Goal: Task Accomplishment & Management: Use online tool/utility

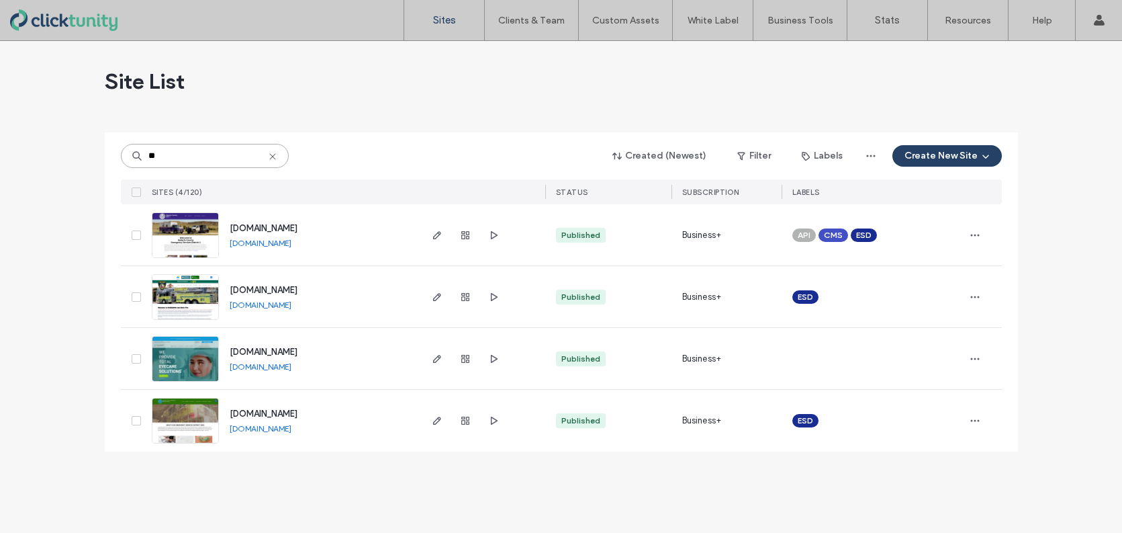
type input "**"
click at [173, 291] on img at bounding box center [185, 320] width 66 height 91
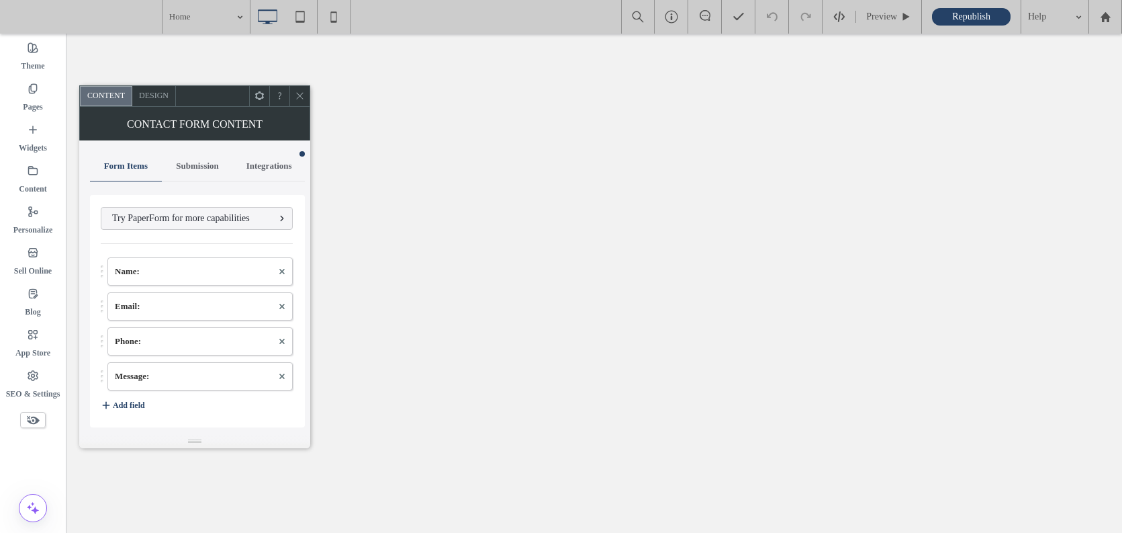
type input "**********"
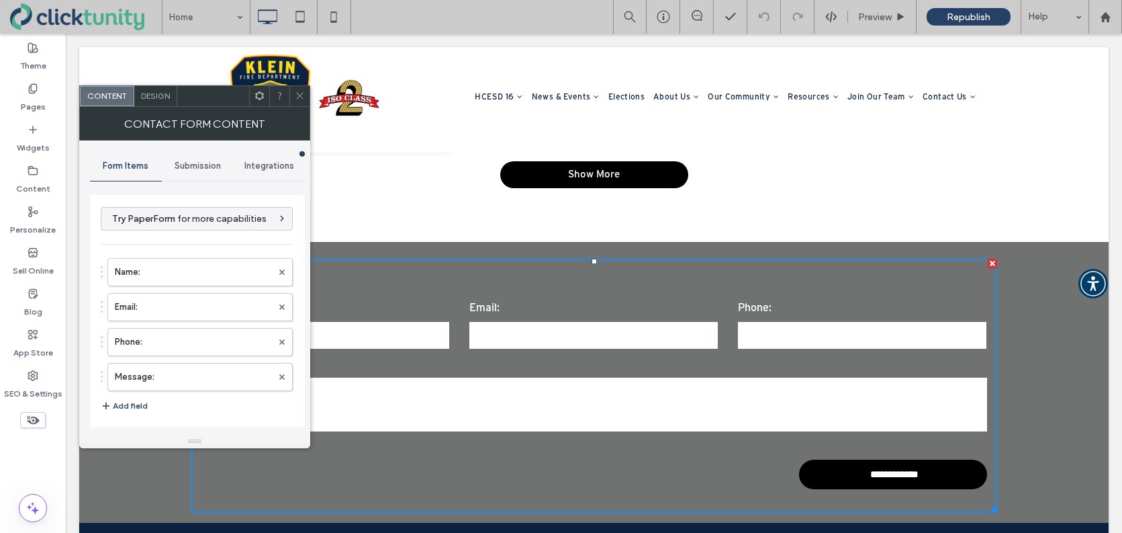
drag, startPoint x: 201, startPoint y: 163, endPoint x: 208, endPoint y: 170, distance: 9.5
click at [201, 163] on span "Submission" at bounding box center [198, 166] width 46 height 11
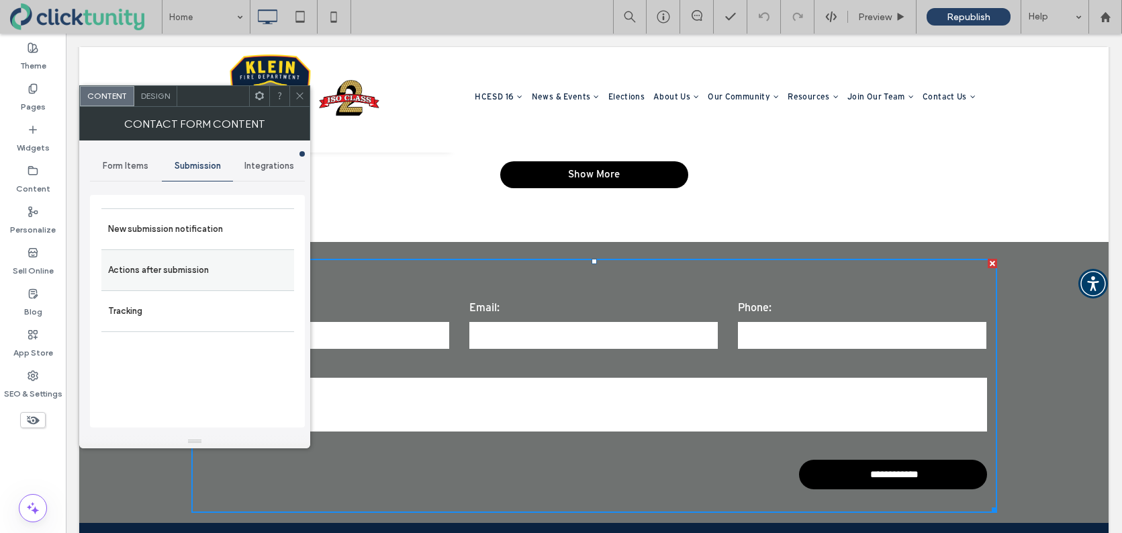
click at [200, 269] on label "Actions after submission" at bounding box center [197, 270] width 179 height 27
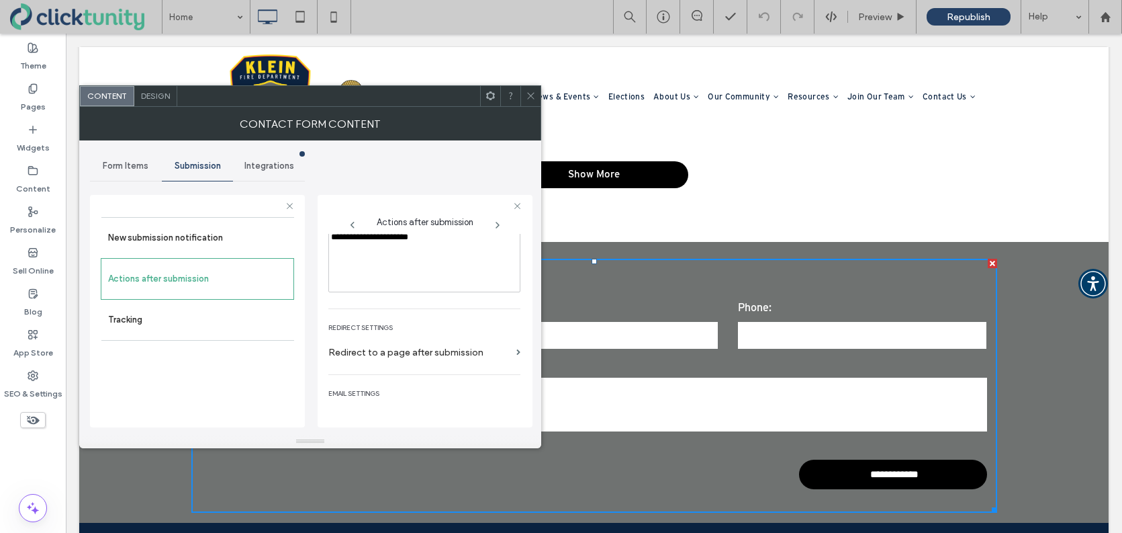
scroll to position [232, 0]
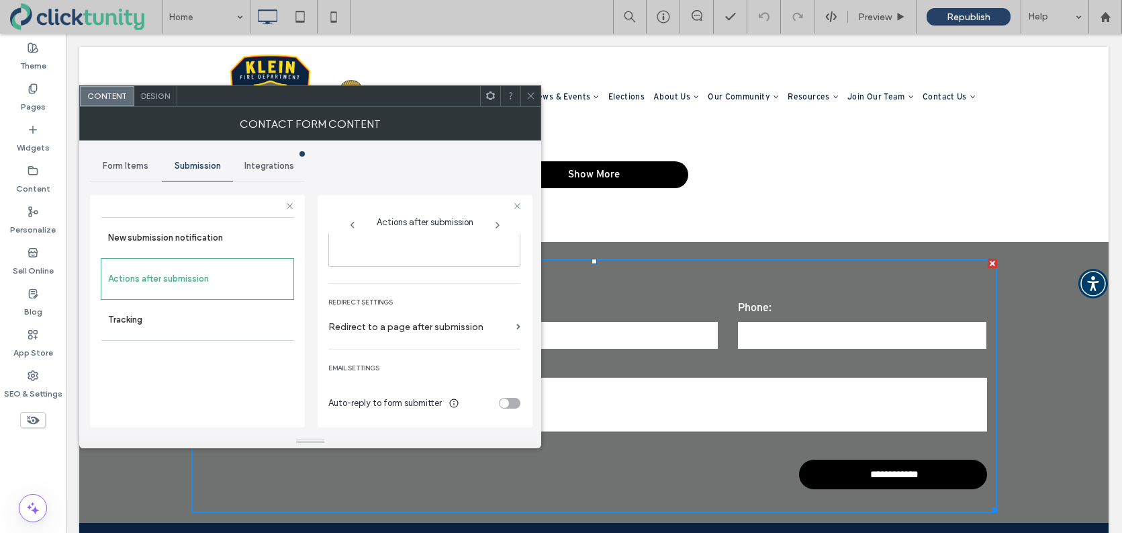
click at [500, 404] on div "toggle" at bounding box center [504, 402] width 9 height 9
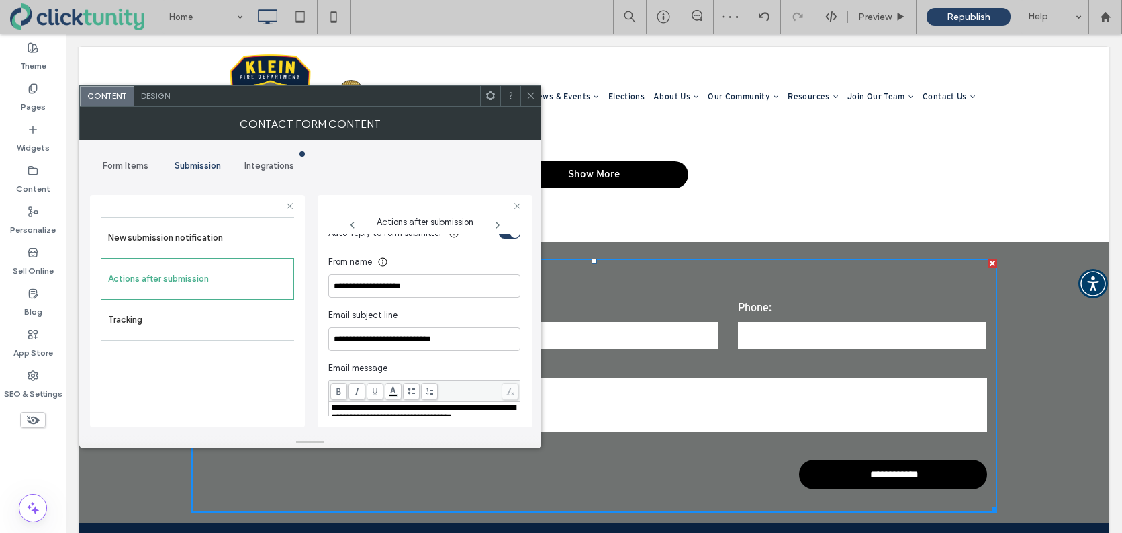
scroll to position [390, 0]
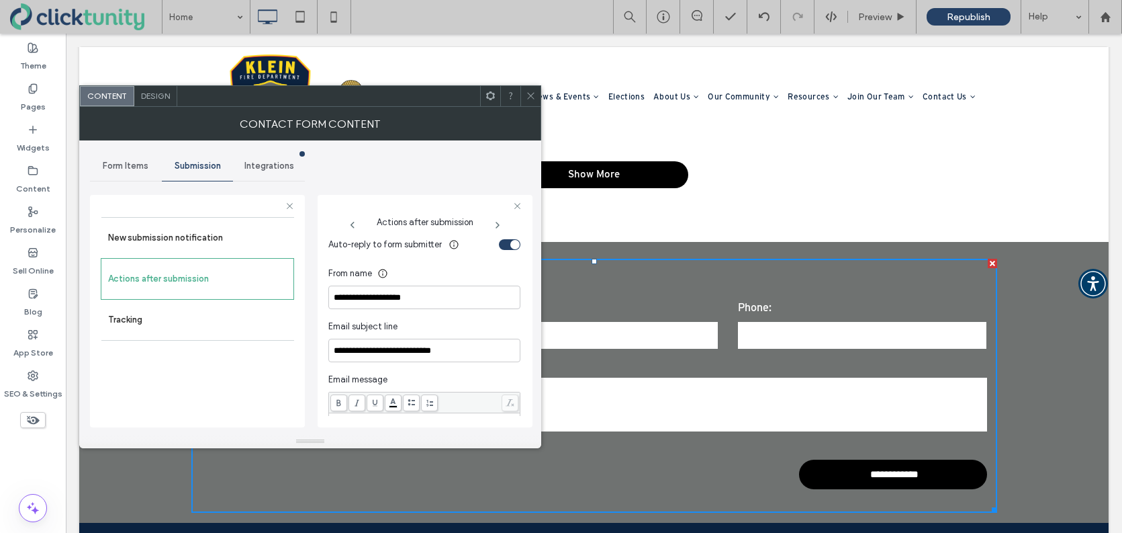
click at [502, 243] on div "toggle" at bounding box center [509, 244] width 21 height 11
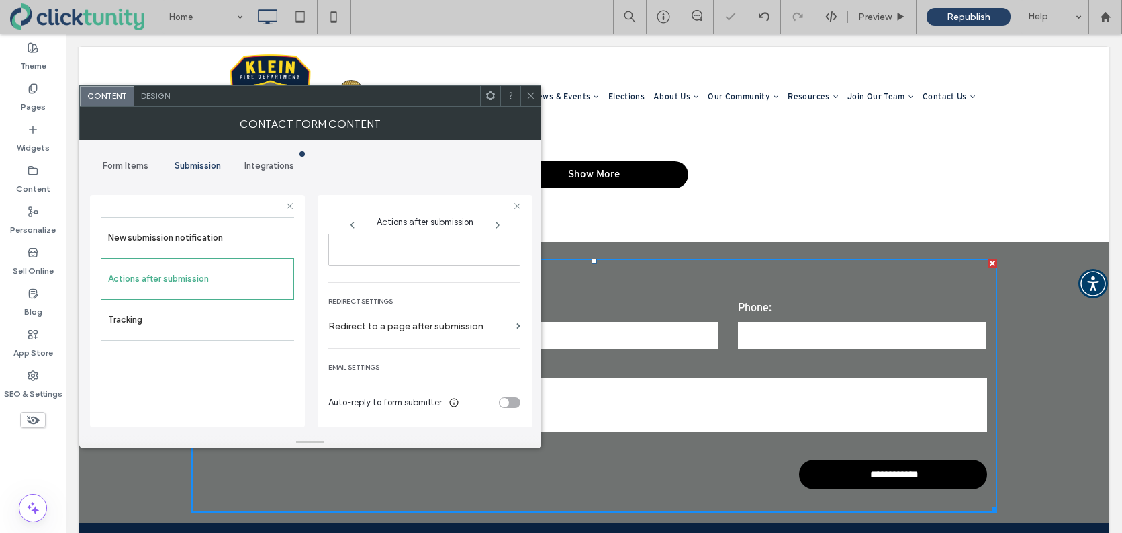
scroll to position [232, 0]
click at [526, 91] on icon at bounding box center [531, 96] width 10 height 10
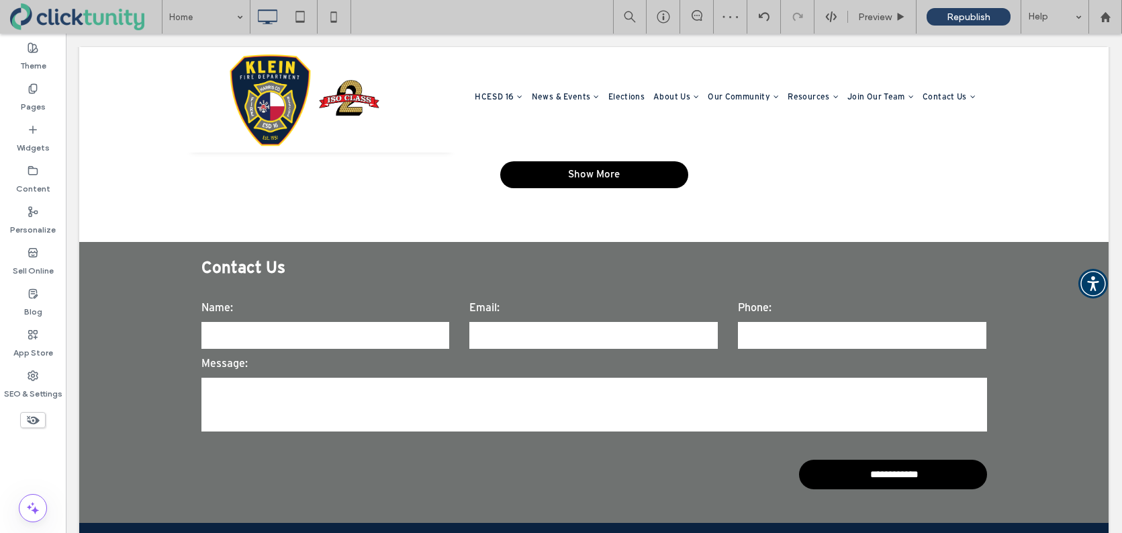
scroll to position [3125, 0]
